Goal: Use online tool/utility

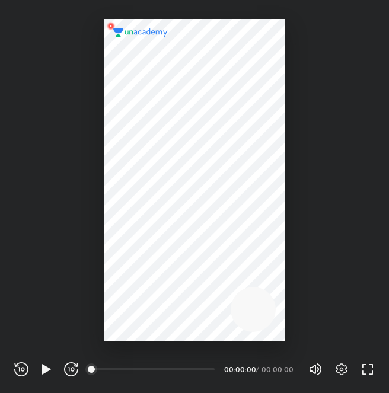
scroll to position [393, 389]
click at [347, 363] on icon "button" at bounding box center [342, 370] width 14 height 14
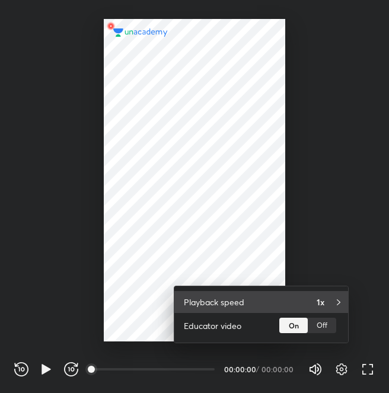
click at [330, 305] on div "1x" at bounding box center [328, 302] width 22 height 12
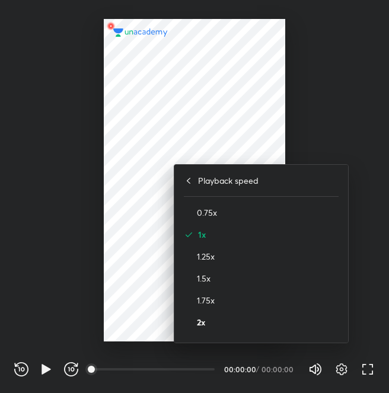
click at [252, 323] on h4 "2x" at bounding box center [268, 322] width 142 height 12
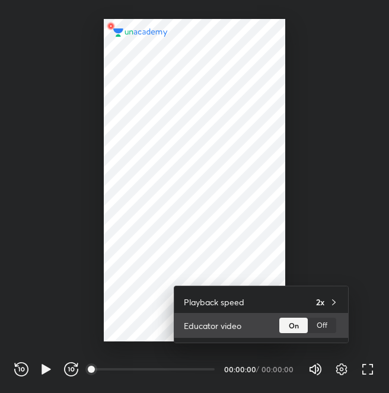
click at [328, 323] on div "Off" at bounding box center [322, 325] width 28 height 15
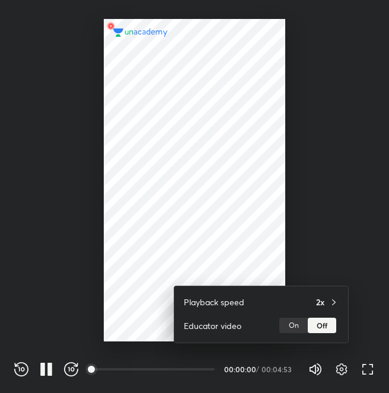
click at [346, 244] on div at bounding box center [194, 196] width 389 height 393
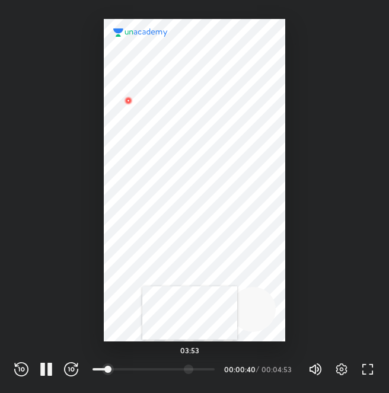
click at [190, 365] on div at bounding box center [188, 369] width 9 height 9
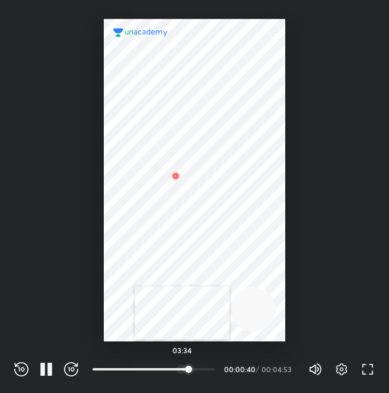
click at [182, 373] on div at bounding box center [180, 369] width 9 height 9
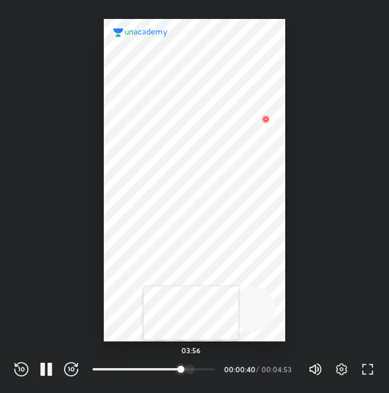
click at [191, 369] on div at bounding box center [189, 369] width 9 height 9
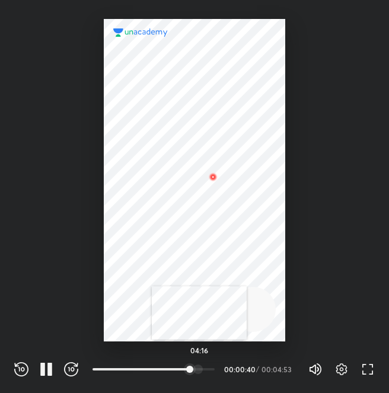
click at [199, 367] on div at bounding box center [197, 369] width 9 height 9
